Goal: Find specific page/section: Find specific page/section

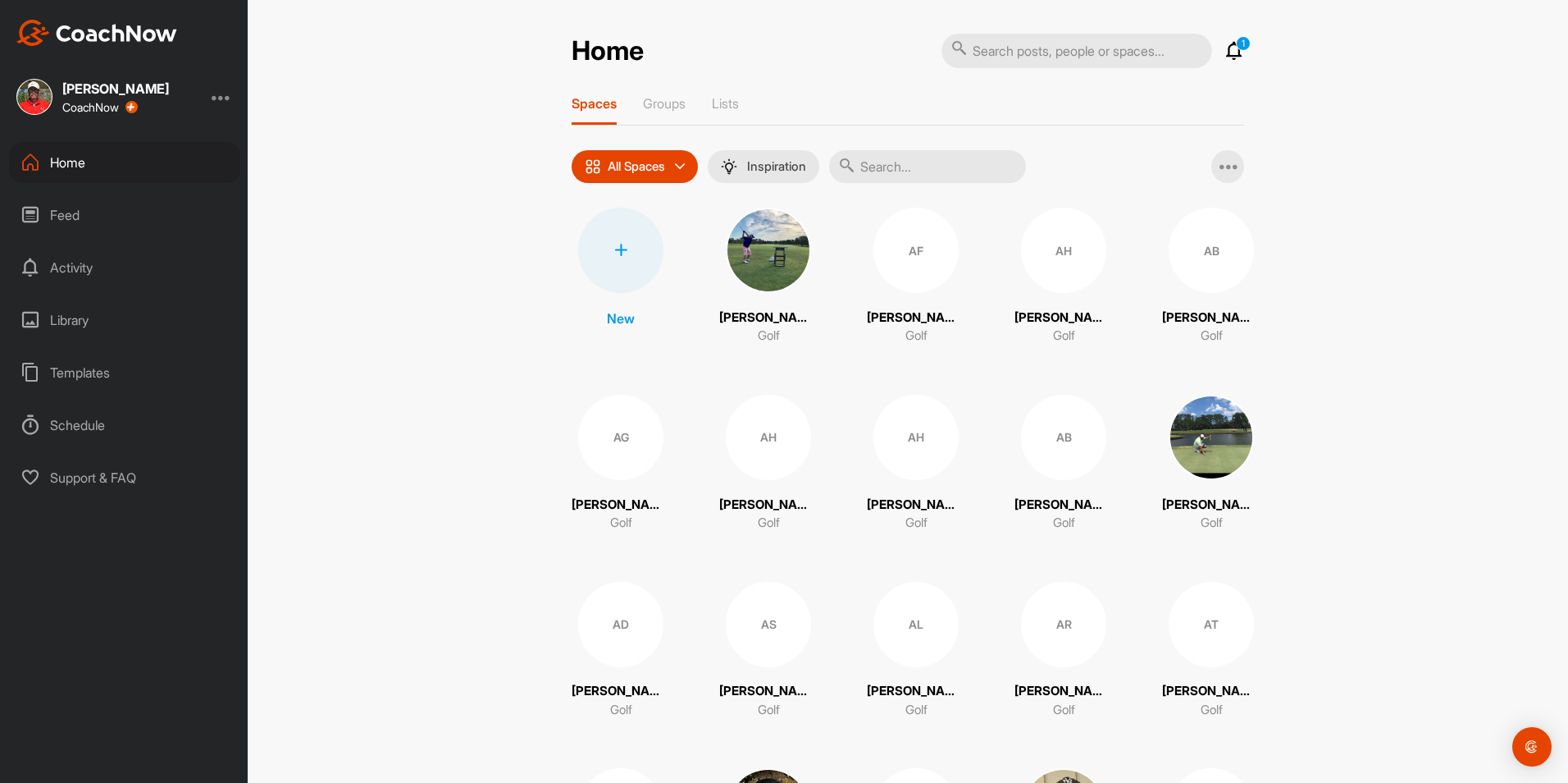
click at [996, 52] on input "text" at bounding box center [1077, 51] width 270 height 35
type input "[PERSON_NAME][US_STATE]"
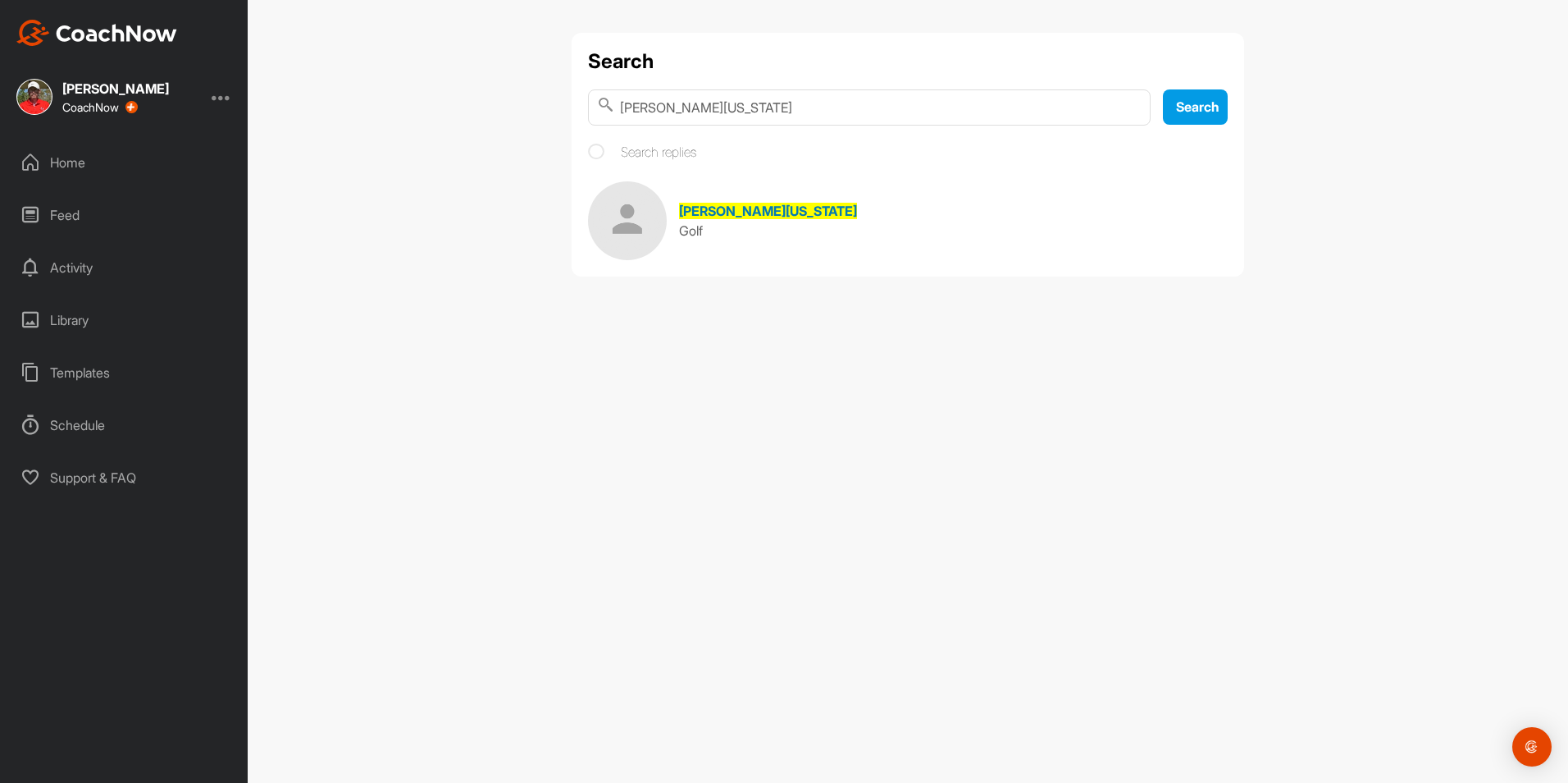
click at [731, 200] on link "[PERSON_NAME][US_STATE] Golf" at bounding box center [907, 220] width 640 height 79
